Goal: Transaction & Acquisition: Register for event/course

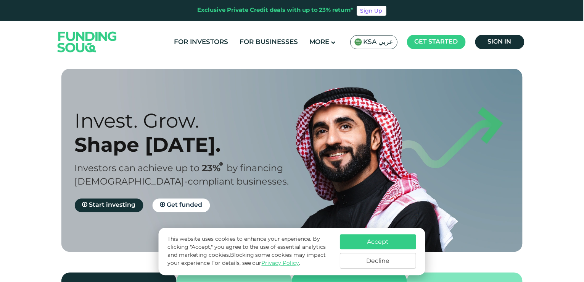
click at [377, 42] on span "KSA عربي" at bounding box center [379, 42] width 30 height 9
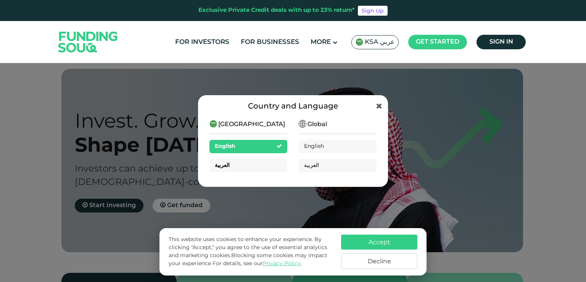
click at [253, 167] on div "العربية" at bounding box center [248, 165] width 78 height 13
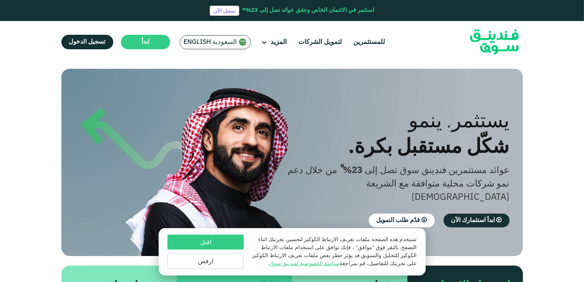
click at [570, 141] on section "الازدهار مع المبادئ. التوافق مع أحكام الشريعة الإسلامية استثمار متوافق مع الشري…" at bounding box center [292, 209] width 584 height 280
drag, startPoint x: 577, startPoint y: 183, endPoint x: 571, endPoint y: 182, distance: 6.6
click at [573, 183] on section "الازدهار مع المبادئ. التوافق مع أحكام الشريعة الإسلامية استثمار متوافق مع الشري…" at bounding box center [292, 209] width 584 height 280
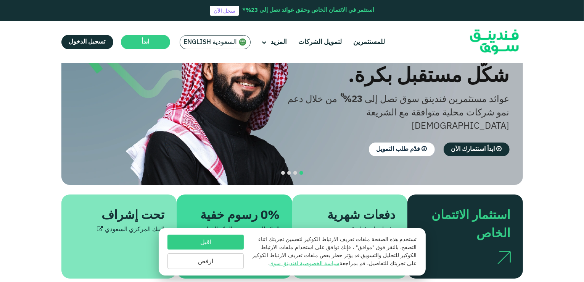
scroll to position [76, 0]
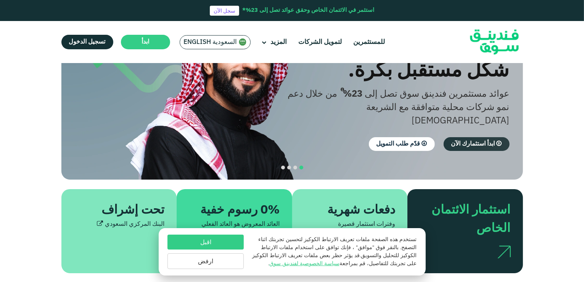
click at [471, 141] on span "ابدأ استثمارك الآن" at bounding box center [473, 144] width 44 height 6
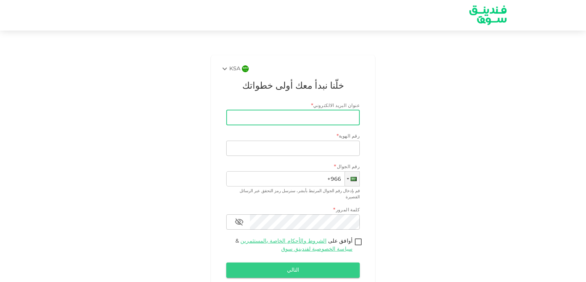
click at [305, 121] on input "عنوان البريد الالكتروني" at bounding box center [297, 117] width 125 height 15
type input "[EMAIL_ADDRESS][DOMAIN_NAME]"
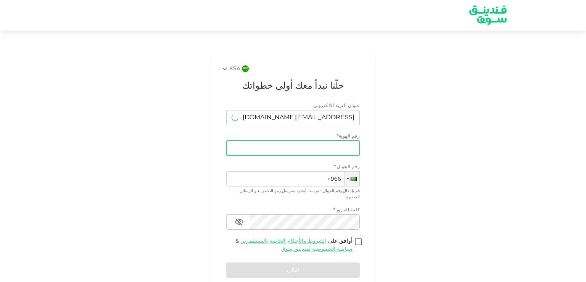
click at [299, 145] on input "رقم الهوية" at bounding box center [293, 147] width 134 height 15
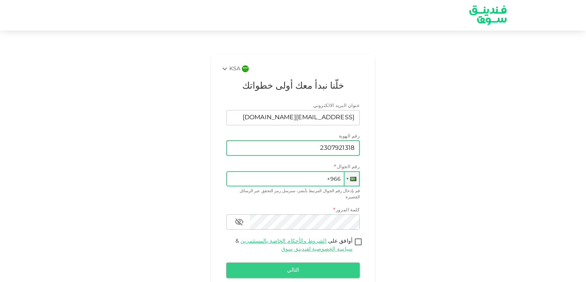
type input "2307921318"
click at [318, 173] on input "+966" at bounding box center [293, 178] width 134 height 15
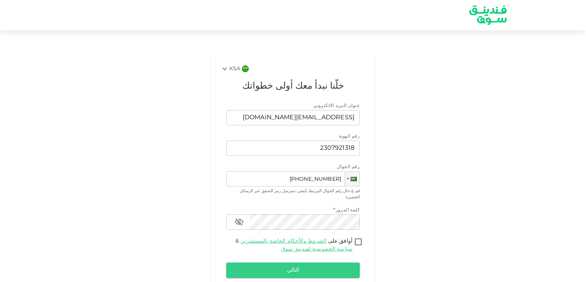
type input "[PHONE_NUMBER]"
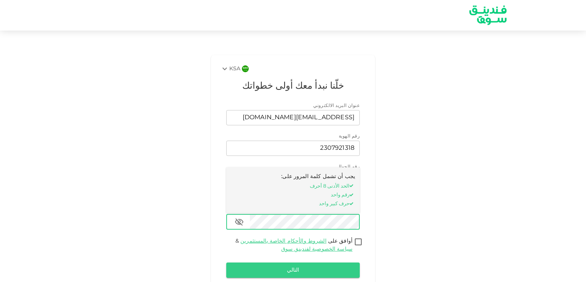
click at [360, 237] on input "أوافق على الشروط والأحكام الخاصة بالمستثمرين & سياسة الخصوصية لفندينق سوق" at bounding box center [357, 242] width 11 height 10
checkbox input "true"
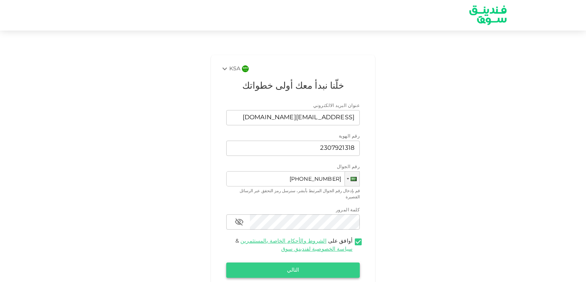
click at [329, 262] on button "التالي" at bounding box center [293, 269] width 134 height 15
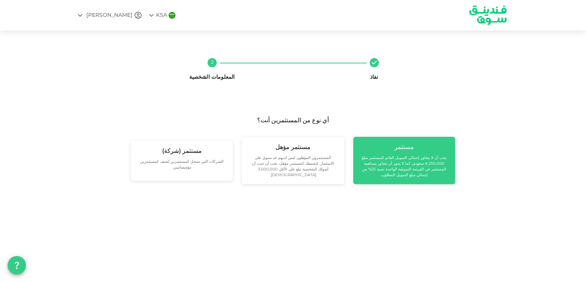
click at [418, 154] on div "مستثمر يجب أن لا يتجاوز إجمالي التمويل القائم للمستثمر مبلغ 250,000 ʢ سعودي. كم…" at bounding box center [404, 160] width 90 height 35
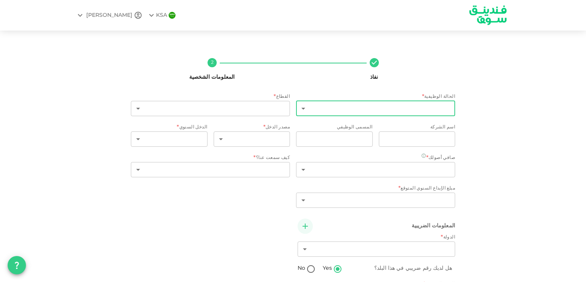
click at [391, 103] on body "KSA HASAN نفاذ 2 المعلومات الشخصية الحالة الوظيفية * ​ ​ القطاع * ​ ​ اسم الشرك…" at bounding box center [293, 141] width 586 height 282
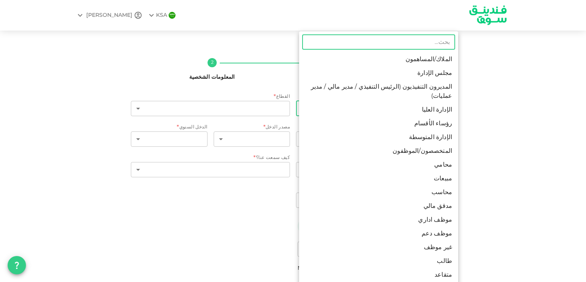
click at [397, 215] on li "موظف اداري" at bounding box center [378, 220] width 159 height 14
type input "12"
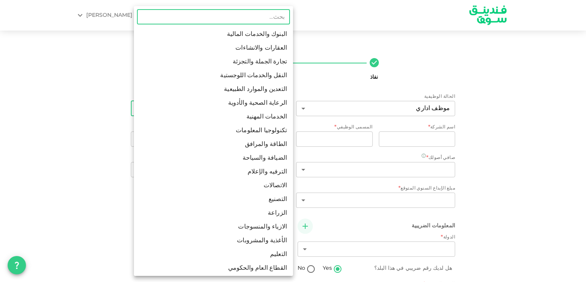
click at [241, 105] on body "KSA HASAN نفاذ 2 المعلومات الشخصية الحالة الوظيفية موظف اداري 12 ​ القطاع * ​ ​…" at bounding box center [293, 141] width 586 height 282
click at [232, 45] on li "العقارات والانشاءات" at bounding box center [213, 48] width 159 height 14
type input "2"
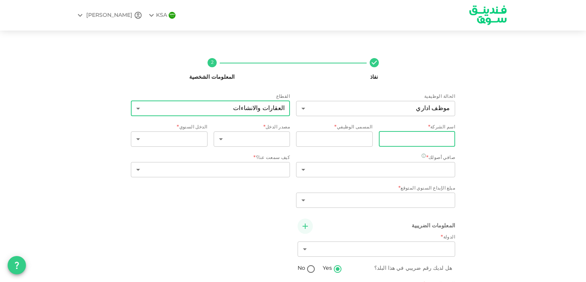
click at [407, 141] on input "companyName" at bounding box center [417, 138] width 77 height 15
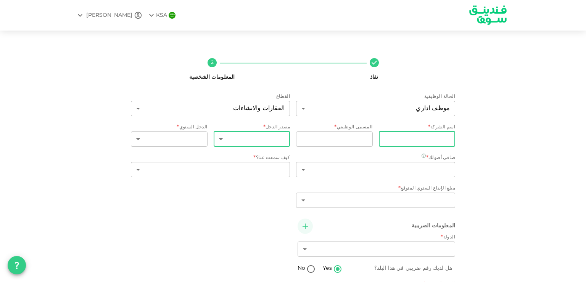
click at [287, 139] on body "KSA HASAN نفاذ 2 المعلومات الشخصية الحالة الوظيفية موظف اداري 12 ​ القطاع العقا…" at bounding box center [293, 141] width 586 height 282
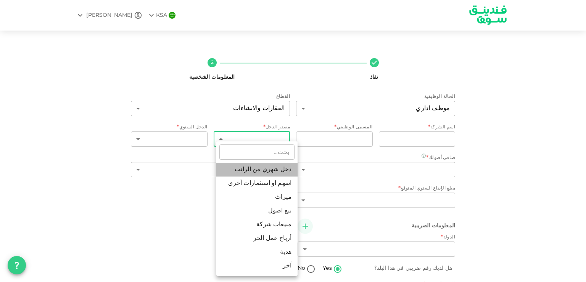
click at [280, 171] on li "دخل شهري من الراتب" at bounding box center [256, 169] width 81 height 14
type input "1"
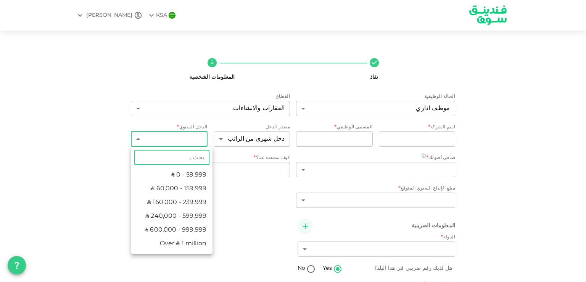
click at [177, 137] on body "KSA HASAN نفاذ 2 المعلومات الشخصية الحالة الوظيفية موظف اداري 12 ​ القطاع العقا…" at bounding box center [293, 141] width 586 height 282
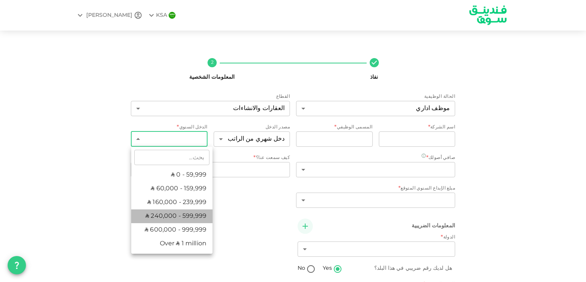
click at [198, 211] on li "ʢ 240,000 - 599,999" at bounding box center [171, 216] width 81 height 14
type input "4"
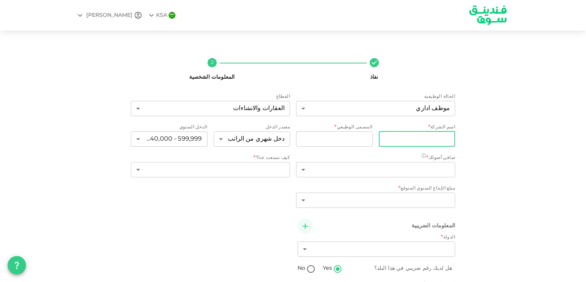
click at [413, 138] on input "companyName" at bounding box center [417, 138] width 77 height 15
type input "ن"
type input "شركة نمو"
click at [370, 135] on input "jobTitle" at bounding box center [334, 138] width 77 height 15
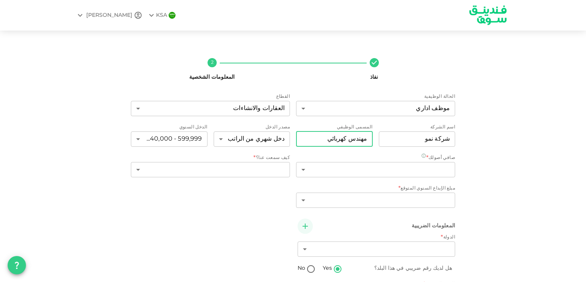
type input "مهندس كهربائي"
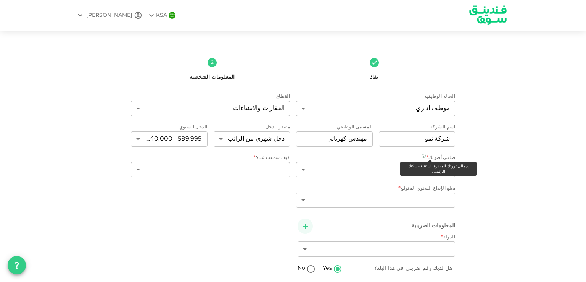
click at [370, 177] on div "​ ​" at bounding box center [375, 170] width 159 height 17
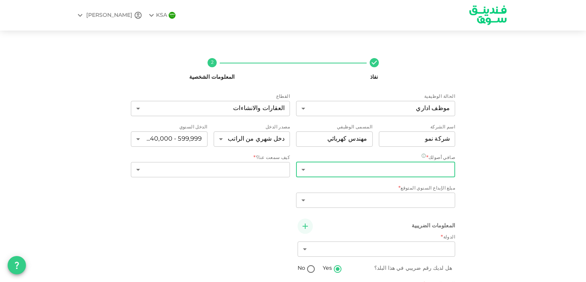
click at [366, 174] on body "KSA HASAN نفاذ 2 المعلومات الشخصية الحالة الوظيفية موظف اداري 12 ​ القطاع العقا…" at bounding box center [293, 141] width 586 height 282
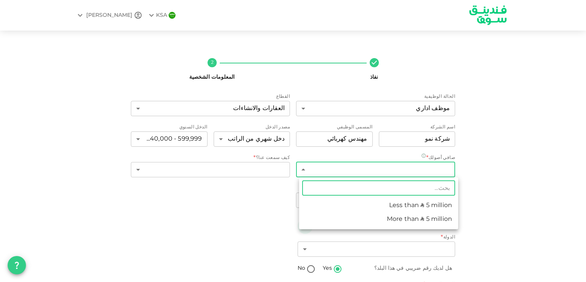
click at [371, 204] on li "Less than ʢ 5 million" at bounding box center [378, 205] width 159 height 14
type input "1"
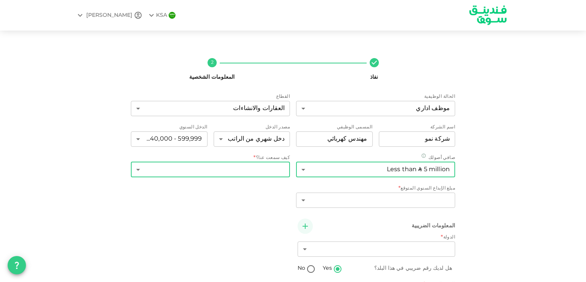
click at [229, 170] on body "KSA HASAN نفاذ 2 المعلومات الشخصية الحالة الوظيفية موظف اداري 12 ​ القطاع العقا…" at bounding box center [293, 141] width 586 height 282
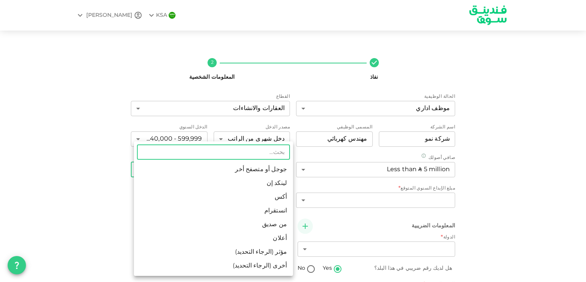
click at [229, 170] on li "جوجل أو متصفح أخر" at bounding box center [213, 169] width 159 height 14
type input "1"
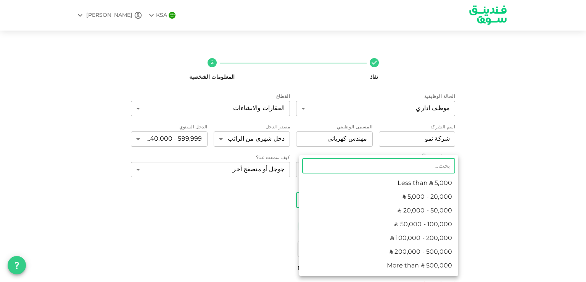
click at [368, 203] on body "KSA HASAN نفاذ 2 المعلومات الشخصية الحالة الوظيفية موظف اداري 12 ​ القطاع العقا…" at bounding box center [293, 141] width 586 height 282
click at [370, 209] on li "ʢ 20,000 - 50,000" at bounding box center [378, 211] width 159 height 14
type input "3"
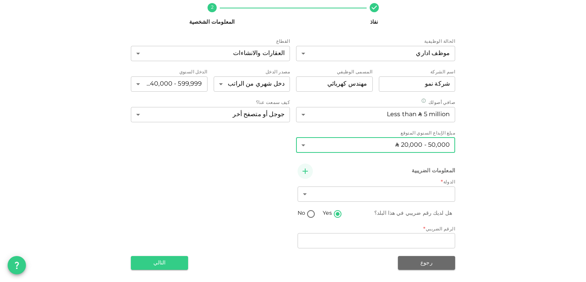
scroll to position [55, 0]
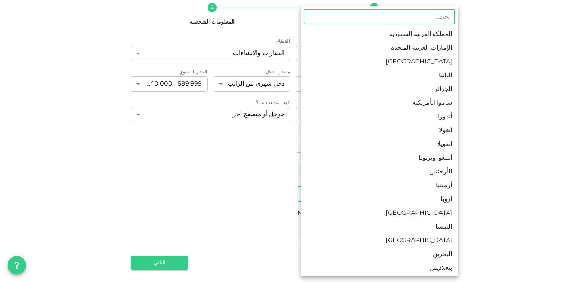
click at [360, 192] on body "KSA HASAN نفاذ 2 المعلومات الشخصية الحالة الوظيفية موظف اداري 12 ​ القطاع العقا…" at bounding box center [293, 141] width 586 height 282
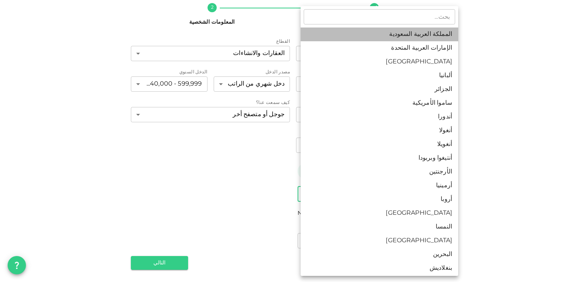
click at [407, 38] on li "المملكة العربية السعودية" at bounding box center [380, 34] width 158 height 14
type input "1"
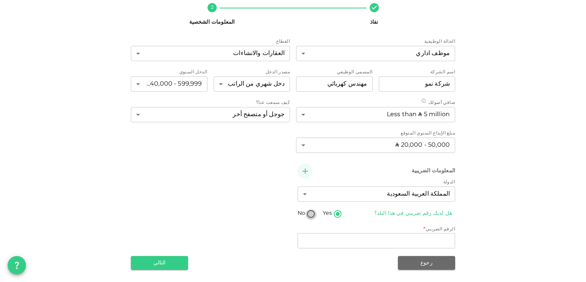
click at [314, 213] on input "No" at bounding box center [310, 214] width 11 height 10
radio input "true"
click at [344, 240] on body "KSA HASAN نفاذ 2 المعلومات الشخصية الحالة الوظيفية موظف اداري 12 ​ القطاع العقا…" at bounding box center [293, 141] width 586 height 282
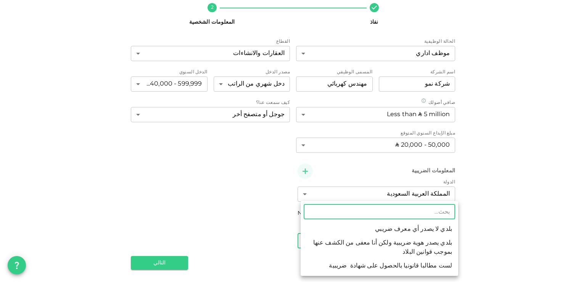
click at [335, 227] on li "بلدي لا يصدر أي معرف ضريبي" at bounding box center [380, 229] width 158 height 14
type input "1"
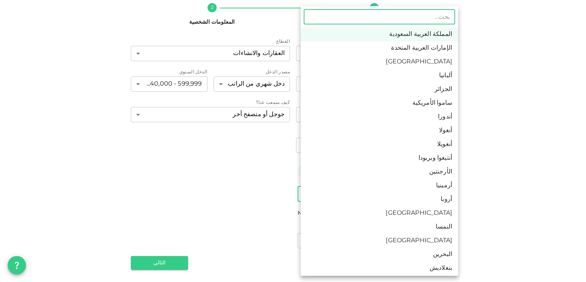
click at [359, 188] on body "KSA HASAN نفاذ 2 المعلومات الشخصية الحالة الوظيفية موظف اداري 12 ​ القطاع العقا…" at bounding box center [293, 141] width 586 height 282
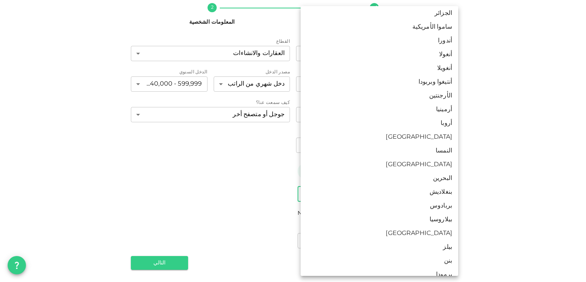
scroll to position [76, 0]
click at [237, 184] on div at bounding box center [293, 141] width 586 height 282
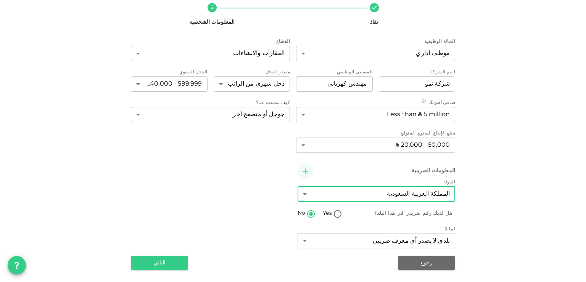
click at [357, 191] on body "KSA HASAN نفاذ 2 المعلومات الشخصية الحالة الوظيفية موظف اداري 12 ​ القطاع العقا…" at bounding box center [293, 141] width 586 height 282
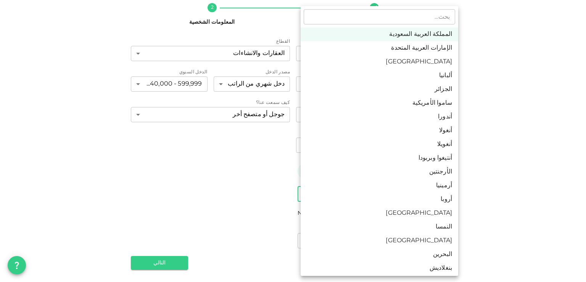
drag, startPoint x: 197, startPoint y: 169, endPoint x: 207, endPoint y: 171, distance: 10.0
click at [200, 169] on div at bounding box center [293, 141] width 586 height 282
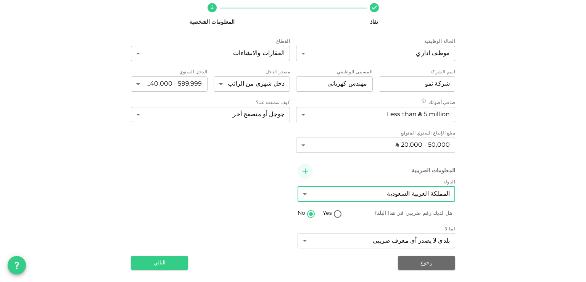
click at [340, 193] on body "KSA HASAN نفاذ 2 المعلومات الشخصية الحالة الوظيفية موظف اداري 12 ​ القطاع العقا…" at bounding box center [293, 141] width 586 height 282
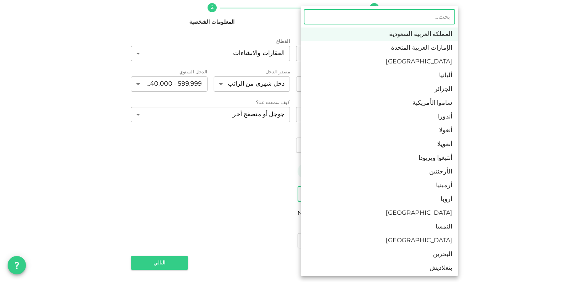
click at [233, 194] on div at bounding box center [293, 141] width 586 height 282
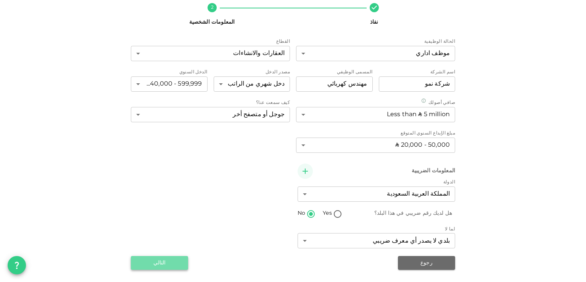
click at [149, 264] on button "التالي" at bounding box center [159, 263] width 57 height 14
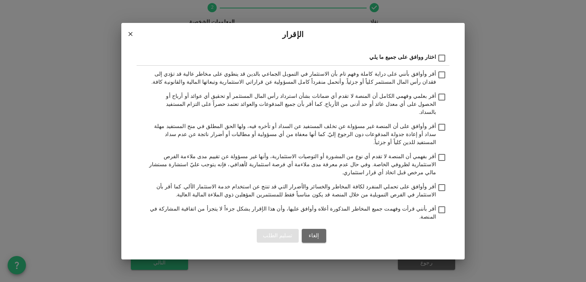
click at [441, 205] on input "أقر بأنني قرأت وفهمت جميع المخاطر المذكورة أعلاه وأوافق عليها، وأن هذا الإقرار …" at bounding box center [441, 210] width 11 height 10
checkbox input "true"
click at [440, 183] on input "أقر وأوافق على تحملي المنفرد لكافة المخاطر والخسائر والأضرار التي قد تنتج عن اس…" at bounding box center [441, 188] width 11 height 10
checkbox input "true"
click at [443, 167] on label "أقر بفهمي أن المنصة لا تقدم أي نوع من المشورة أو التوصيات الاستثمارية، وأنها غي…" at bounding box center [298, 165] width 299 height 24
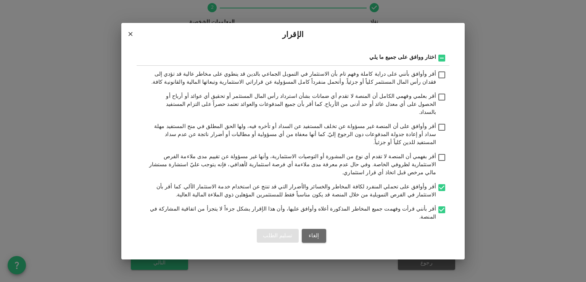
click at [443, 163] on input "أقر بفهمي أن المنصة لا تقدم أي نوع من المشورة أو التوصيات الاستثمارية، وأنها غي…" at bounding box center [441, 158] width 11 height 10
click at [441, 156] on input "أقر بفهمي أن المنصة لا تقدم أي نوع من المشورة أو التوصيات الاستثمارية، وأنها غي…" at bounding box center [441, 158] width 11 height 10
checkbox input "false"
click at [442, 123] on div "أقر وأوافق بأنني على دراية كاملة وفهم تام بأن الاستثمار في التمويل الجماعي بالد…" at bounding box center [293, 156] width 313 height 181
click at [443, 103] on input "أقر بعلمي وفهمي الكامل أن المنصة لا تقدم أي ضمانات بشأن استرداد رأس المال المست…" at bounding box center [441, 97] width 11 height 10
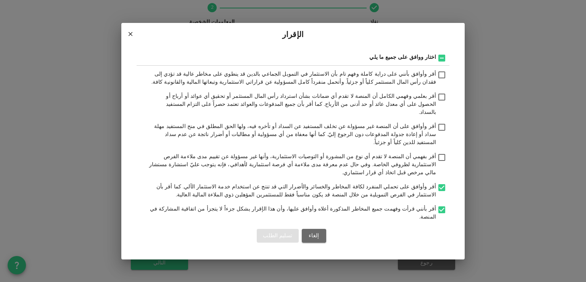
checkbox input "true"
click at [445, 82] on div "أقر وأوافق بأنني على دراية كاملة وفهم تام بأن الاستثمار في التمويل الجماعي بالد…" at bounding box center [293, 156] width 313 height 181
click at [442, 80] on input "أقر وأوافق بأنني على دراية كاملة وفهم تام بأن الاستثمار في التمويل الجماعي بالد…" at bounding box center [441, 75] width 11 height 10
checkbox input "true"
click at [442, 132] on input "أقر وأوافق على أن المنصة غير مسؤولة عن تخلف المستفيد عن السداد أو تأخره فيه، ول…" at bounding box center [441, 127] width 11 height 10
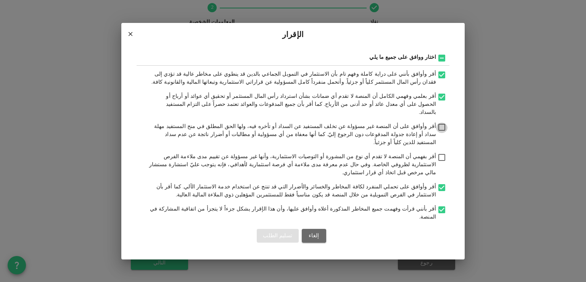
checkbox input "true"
click at [444, 154] on input "أقر بفهمي أن المنصة لا تقدم أي نوع من المشورة أو التوصيات الاستثمارية، وأنها غي…" at bounding box center [441, 158] width 11 height 10
checkbox input "true"
click at [275, 228] on button "تسليم الطلب" at bounding box center [278, 235] width 42 height 14
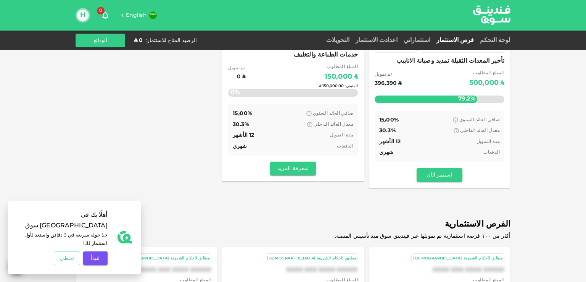
scroll to position [114, 0]
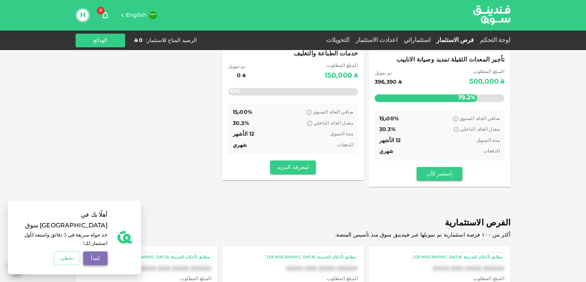
click at [93, 258] on button "لنبدأ" at bounding box center [95, 258] width 24 height 14
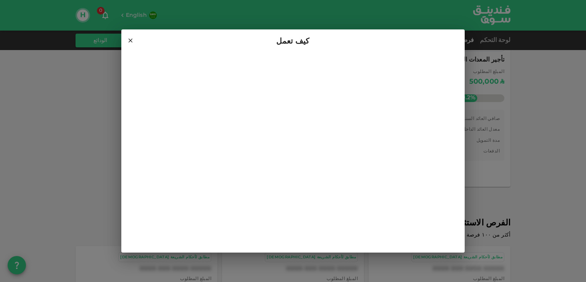
click at [131, 39] on icon at bounding box center [130, 40] width 7 height 7
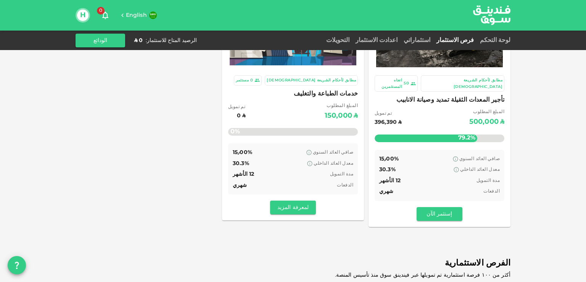
scroll to position [76, 0]
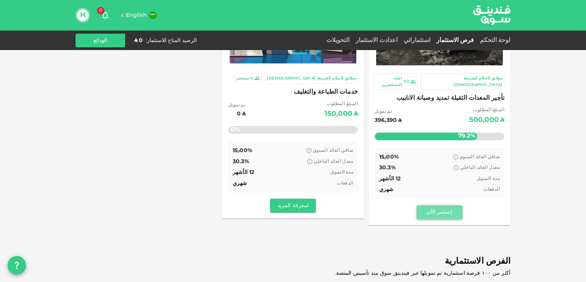
click at [436, 205] on button "إستثمر الآن" at bounding box center [440, 212] width 46 height 14
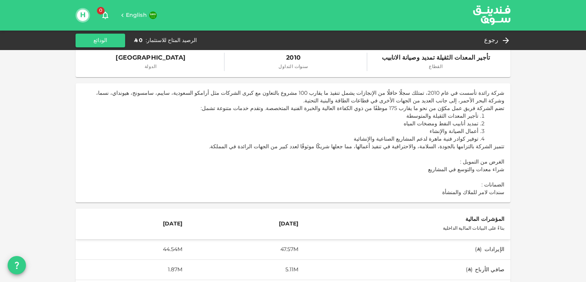
scroll to position [44, 0]
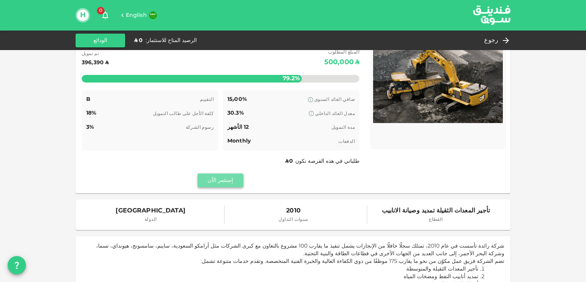
click at [227, 176] on button "إستثمر الآن" at bounding box center [221, 180] width 46 height 14
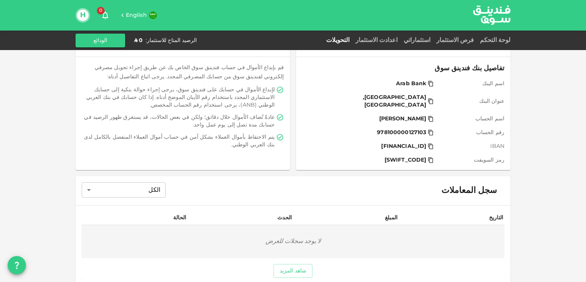
scroll to position [52, 0]
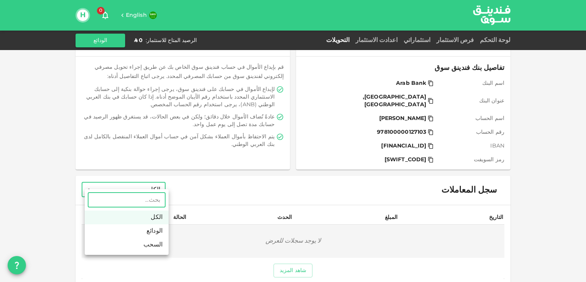
click at [149, 176] on body "English 0 H لوحة التحكم فرص الاستثمار استثماراتي اعدادت الاستثمار التحويلات الر…" at bounding box center [293, 141] width 586 height 282
click at [230, 183] on div at bounding box center [293, 141] width 586 height 282
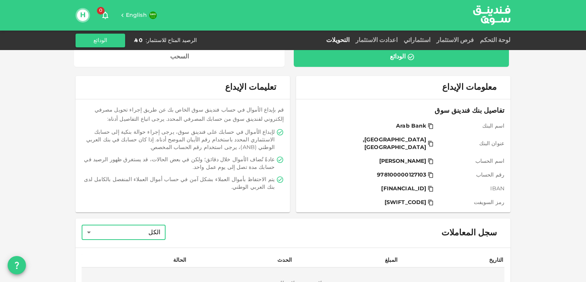
scroll to position [0, 0]
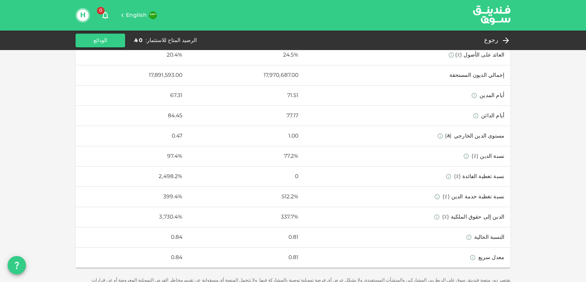
scroll to position [496, 0]
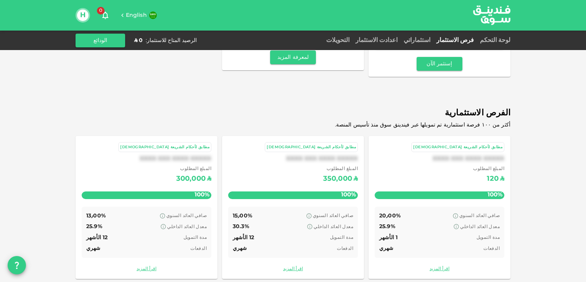
scroll to position [225, 0]
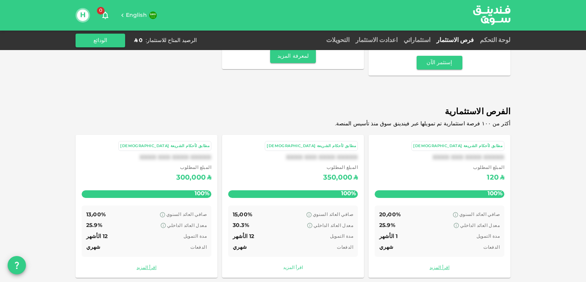
click at [296, 264] on link "اقرأ المزيد" at bounding box center [293, 267] width 130 height 7
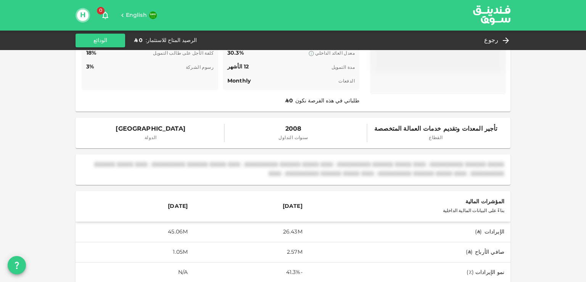
scroll to position [153, 0]
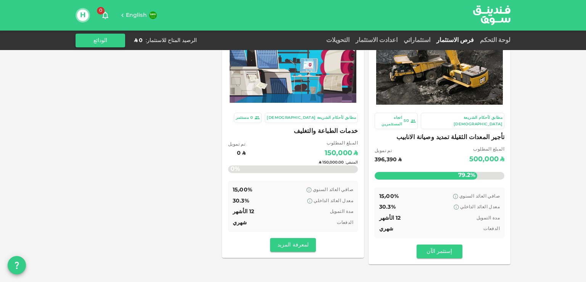
scroll to position [38, 0]
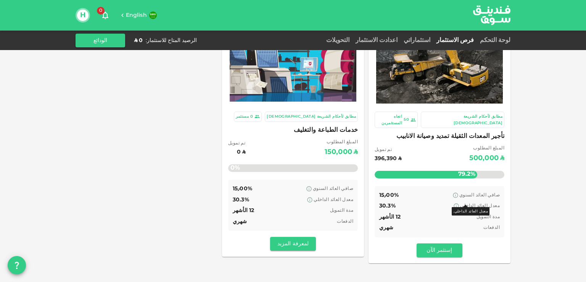
click at [459, 203] on icon at bounding box center [456, 205] width 5 height 5
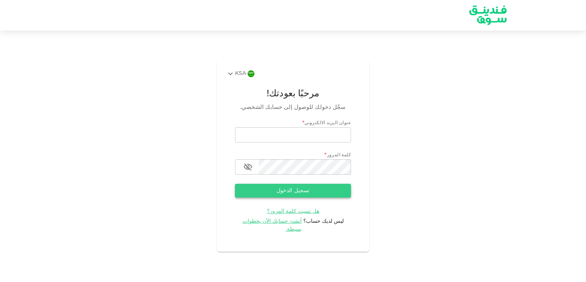
type input "[EMAIL_ADDRESS][DOMAIN_NAME]"
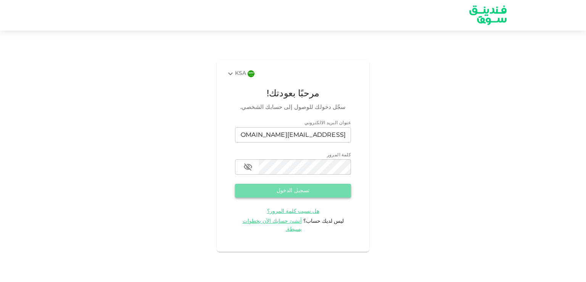
click at [322, 190] on button "تسجيل الدخول" at bounding box center [293, 190] width 116 height 14
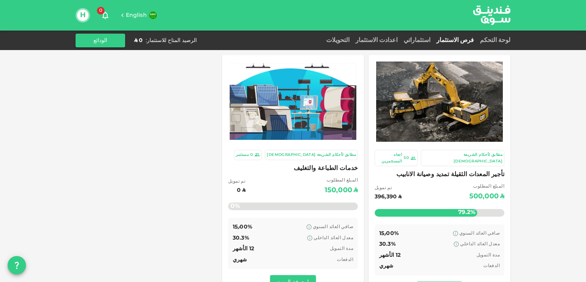
click at [433, 37] on div "استثماراتي" at bounding box center [417, 40] width 33 height 9
click at [433, 38] on link "استثماراتي" at bounding box center [417, 40] width 33 height 6
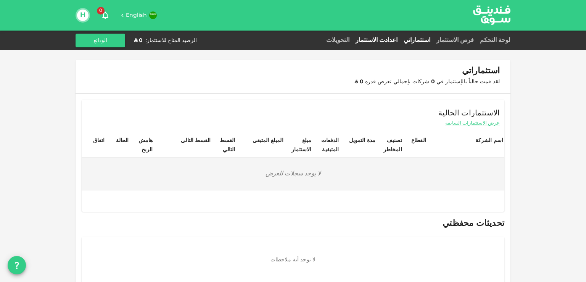
click at [401, 42] on link "اعدادت الاستثمار" at bounding box center [376, 40] width 48 height 6
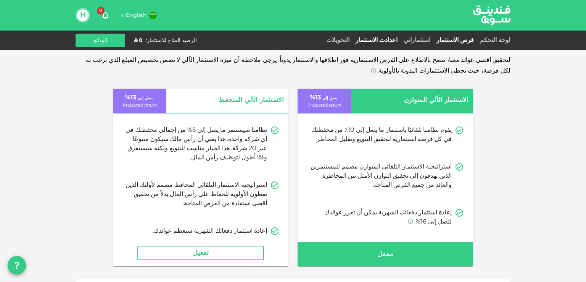
click at [462, 41] on link "فرص الاستثمار" at bounding box center [454, 40] width 43 height 6
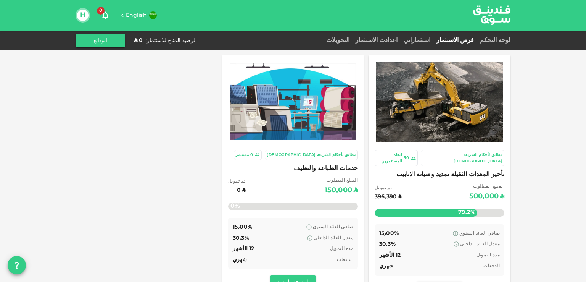
click at [352, 36] on div "التحويلات" at bounding box center [337, 40] width 29 height 9
click at [352, 40] on link "التحويلات" at bounding box center [337, 40] width 29 height 6
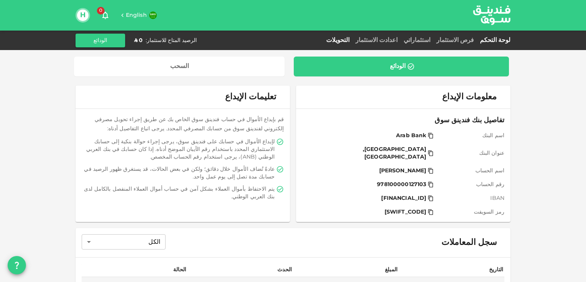
click at [494, 39] on link "لوحة التحكم" at bounding box center [494, 40] width 34 height 6
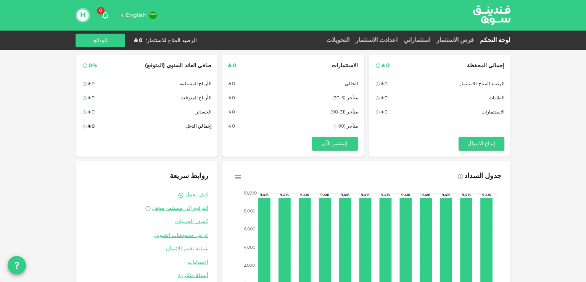
click at [433, 36] on div "استثماراتي" at bounding box center [417, 40] width 33 height 9
click at [433, 39] on link "استثماراتي" at bounding box center [417, 40] width 33 height 6
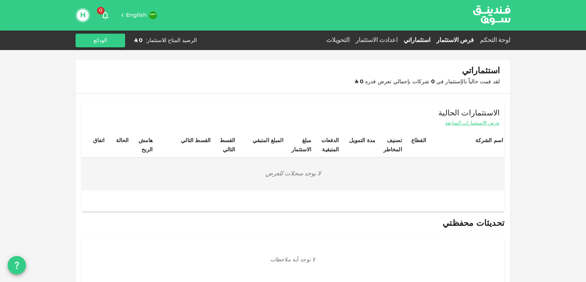
click at [460, 42] on link "فرص الاستثمار" at bounding box center [454, 40] width 43 height 6
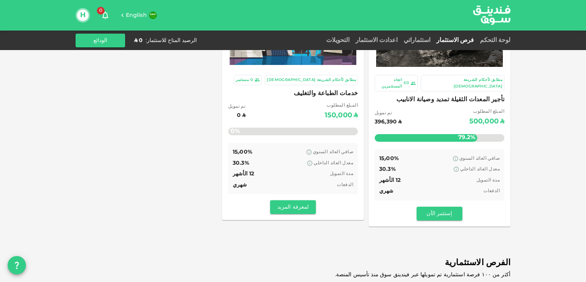
scroll to position [76, 0]
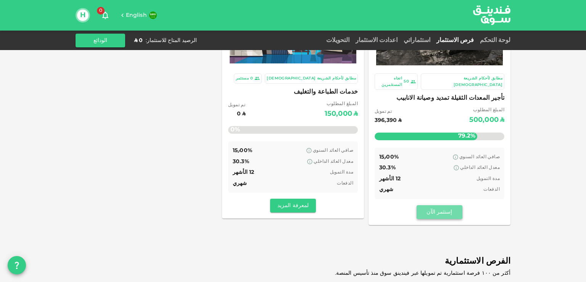
click at [458, 205] on button "إستثمر الآن" at bounding box center [440, 212] width 46 height 14
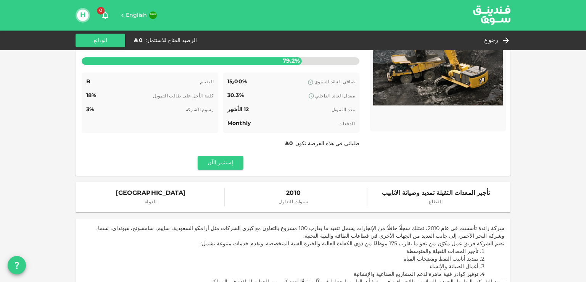
scroll to position [38, 0]
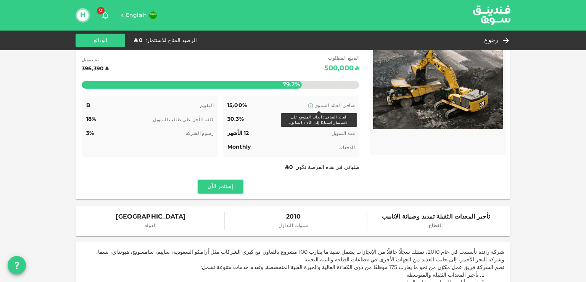
click at [314, 105] on icon at bounding box center [310, 106] width 6 height 6
click at [334, 187] on div "إستثمر الآن" at bounding box center [221, 186] width 278 height 14
